Goal: Contribute content

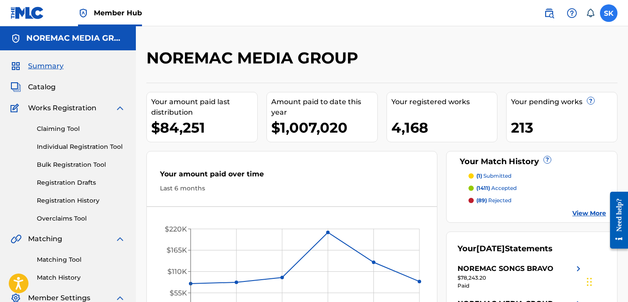
click at [610, 19] on label at bounding box center [609, 13] width 18 height 18
click at [608, 13] on input "SK [PERSON_NAME] [EMAIL_ADDRESS][DOMAIN_NAME] Notification Preferences Profile …" at bounding box center [608, 13] width 0 height 0
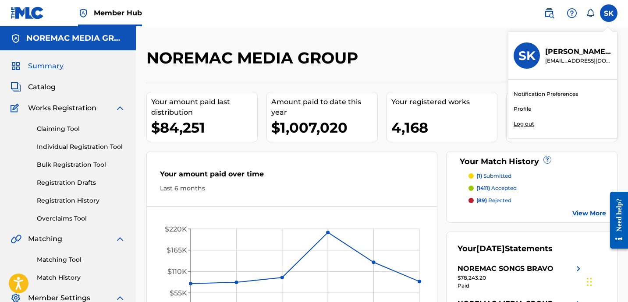
click at [528, 126] on p "Log out" at bounding box center [523, 124] width 21 height 8
click at [608, 13] on input "SK [PERSON_NAME] [EMAIL_ADDRESS][DOMAIN_NAME] Notification Preferences Profile …" at bounding box center [608, 13] width 0 height 0
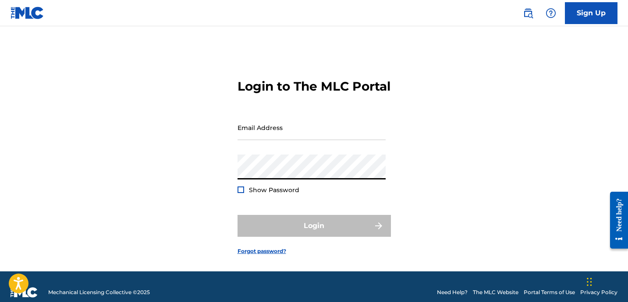
type input "[EMAIL_ADDRESS][DOMAIN_NAME]"
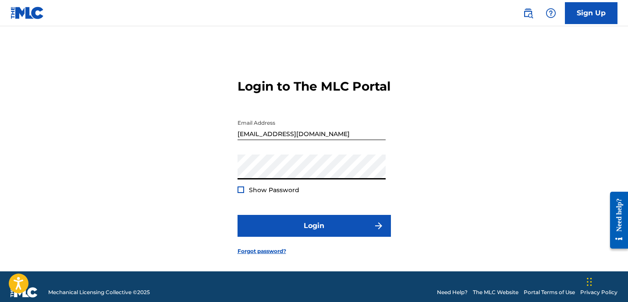
click at [301, 250] on form "Login to The MLC Portal Email Address [EMAIL_ADDRESS][DOMAIN_NAME] Password Sho…" at bounding box center [313, 159] width 153 height 223
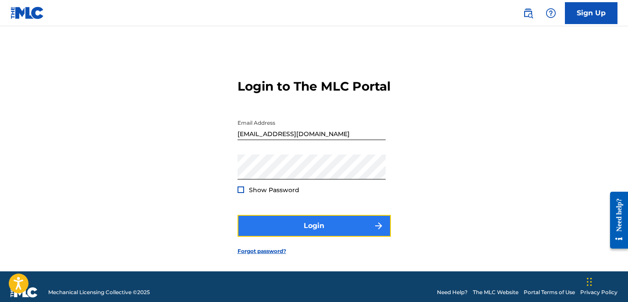
click at [303, 237] on button "Login" at bounding box center [313, 226] width 153 height 22
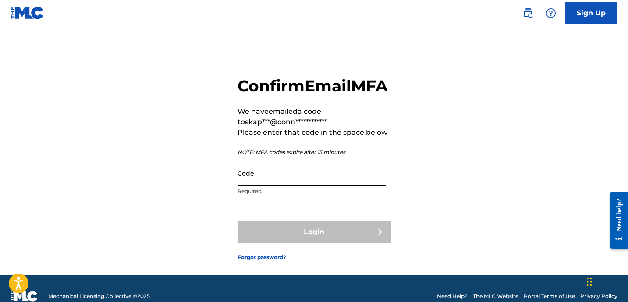
click at [294, 186] on input "Code" at bounding box center [311, 173] width 148 height 25
paste input "359414"
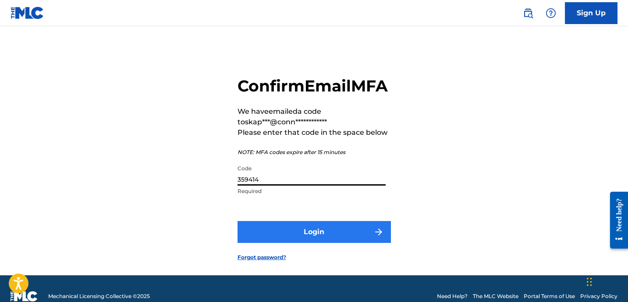
type input "359414"
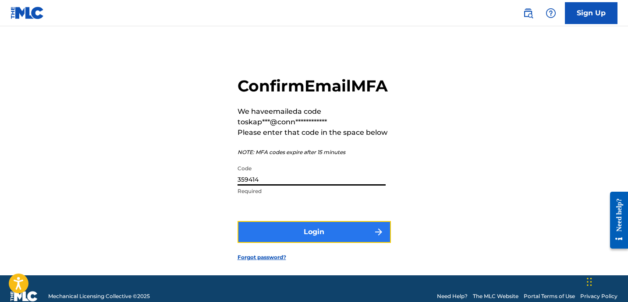
click at [314, 243] on button "Login" at bounding box center [313, 232] width 153 height 22
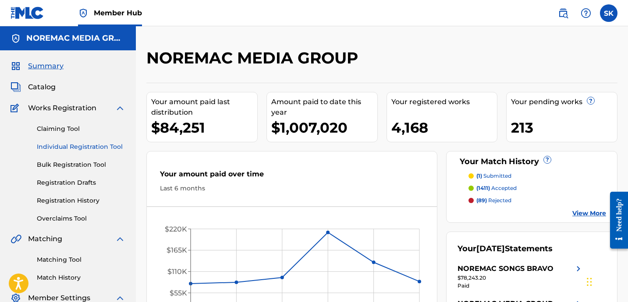
click at [78, 144] on link "Individual Registration Tool" at bounding box center [81, 146] width 88 height 9
